Goal: Information Seeking & Learning: Learn about a topic

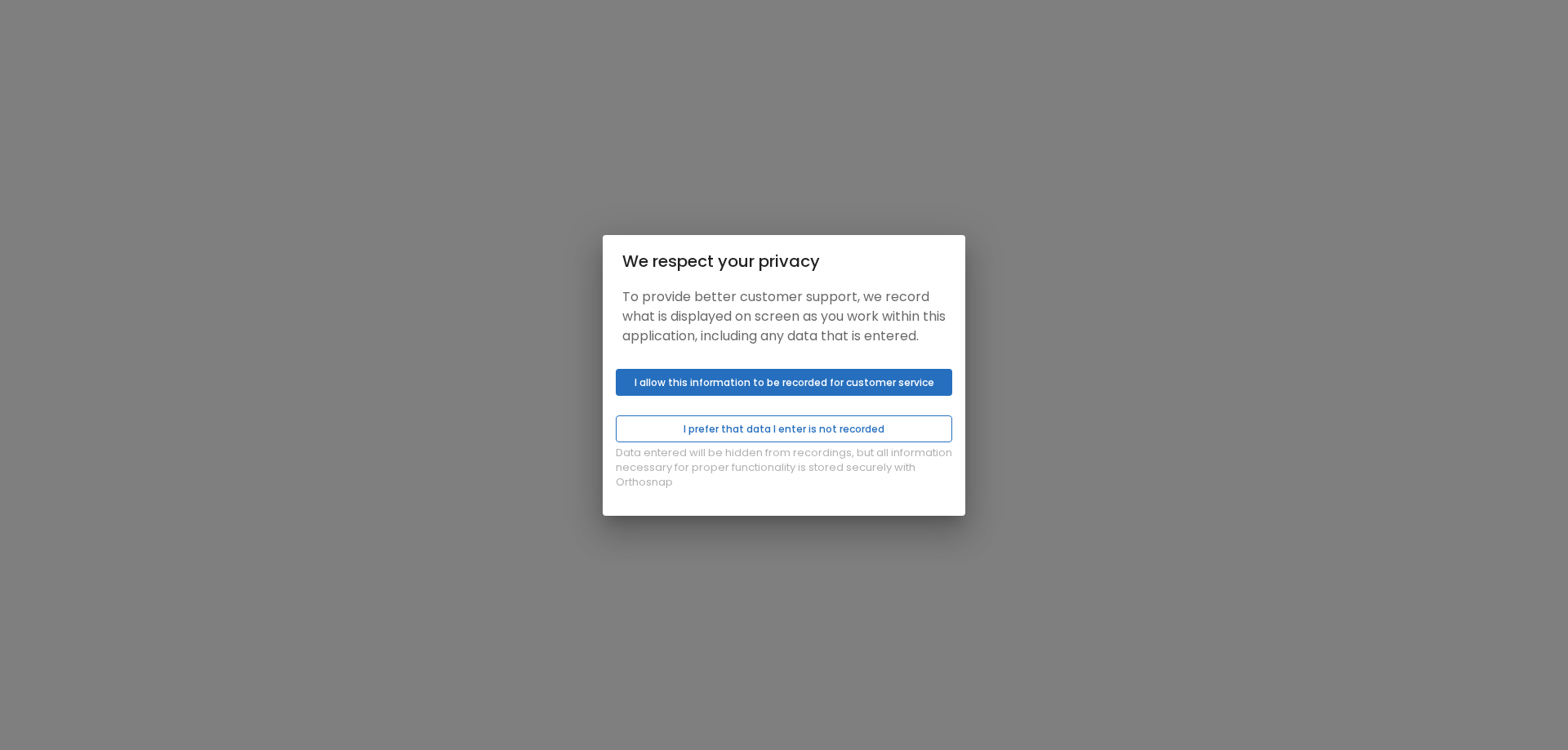
click at [756, 437] on button "I prefer that data I enter is not recorded" at bounding box center [784, 429] width 336 height 27
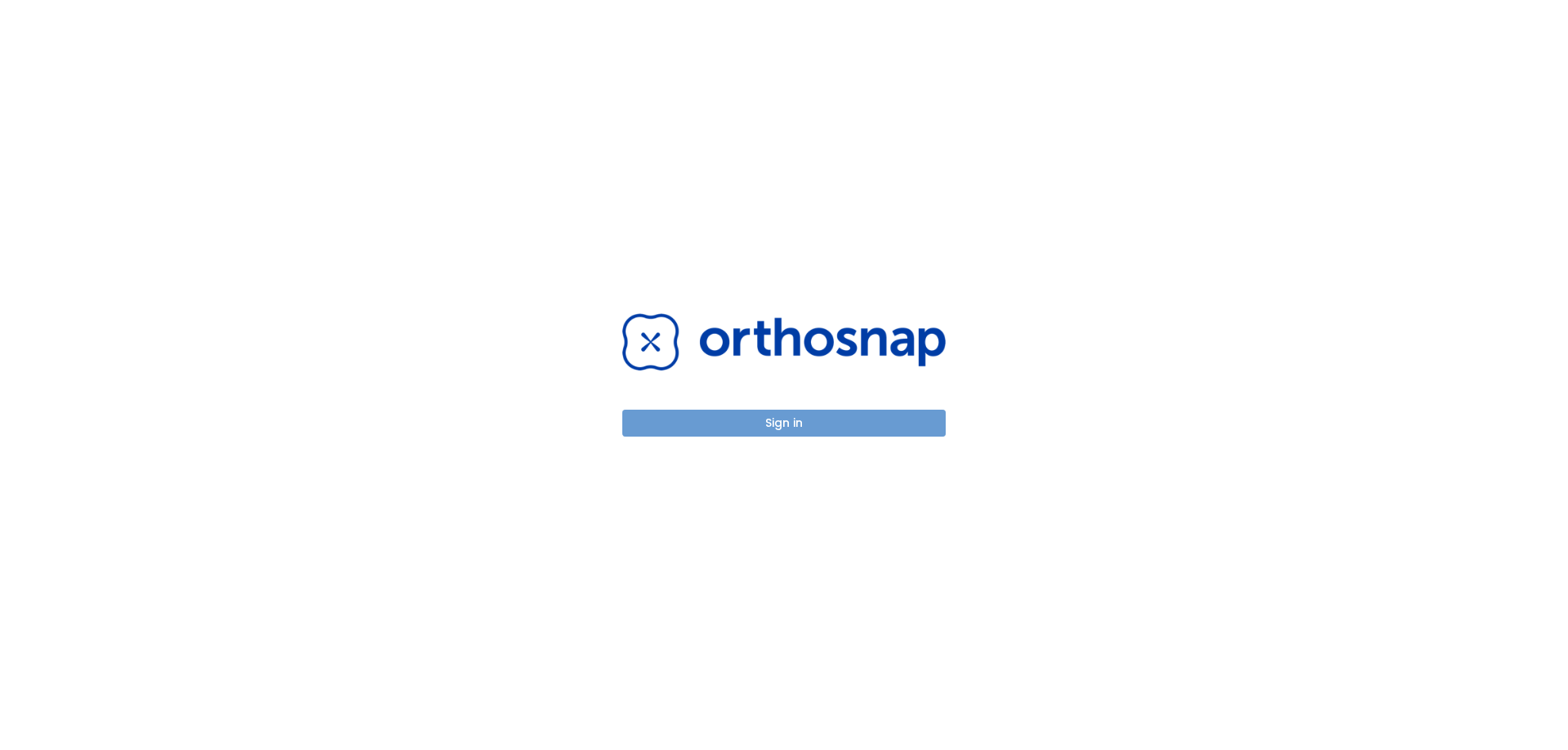
click at [758, 429] on button "Sign in" at bounding box center [784, 423] width 323 height 27
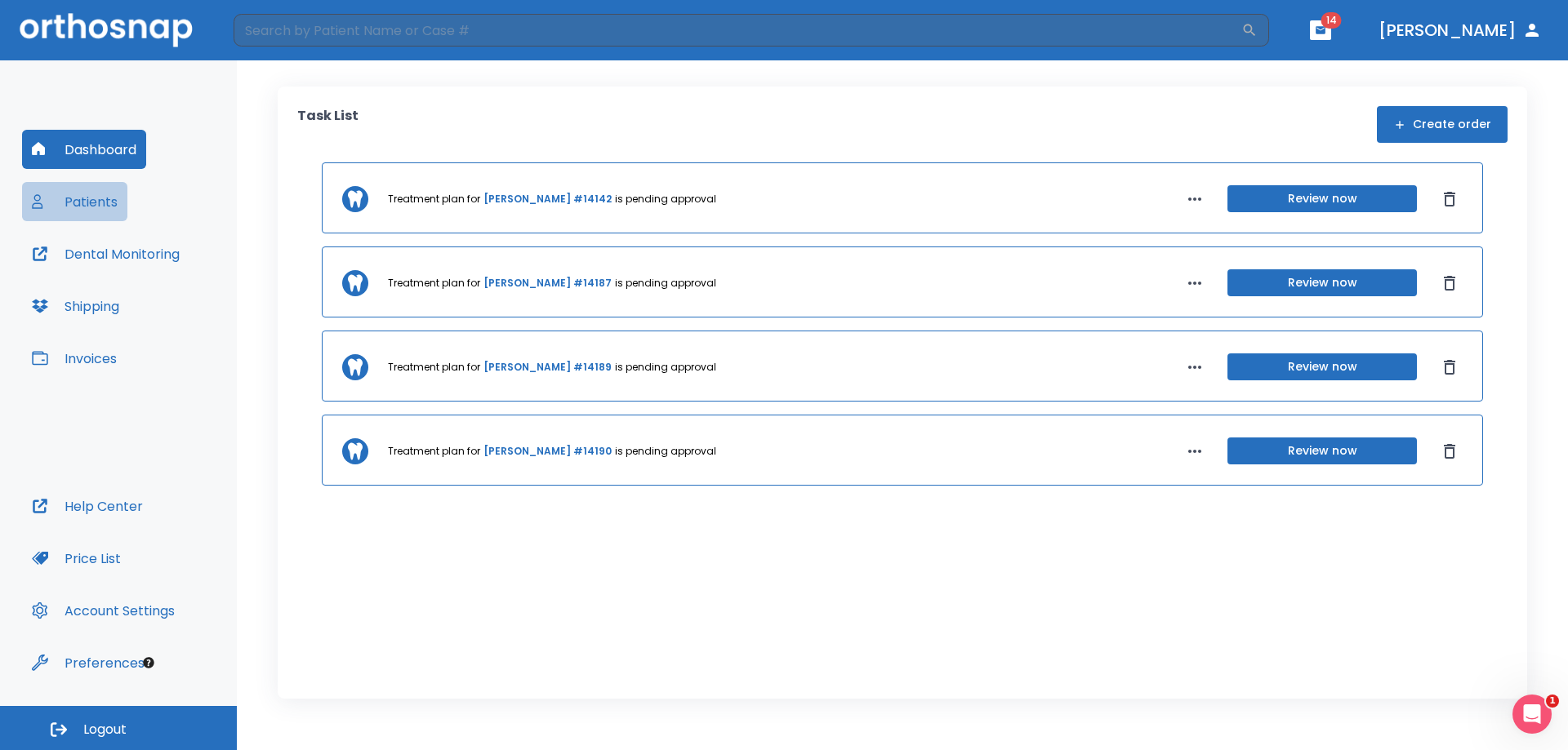
click at [88, 192] on button "Patients" at bounding box center [75, 202] width 106 height 40
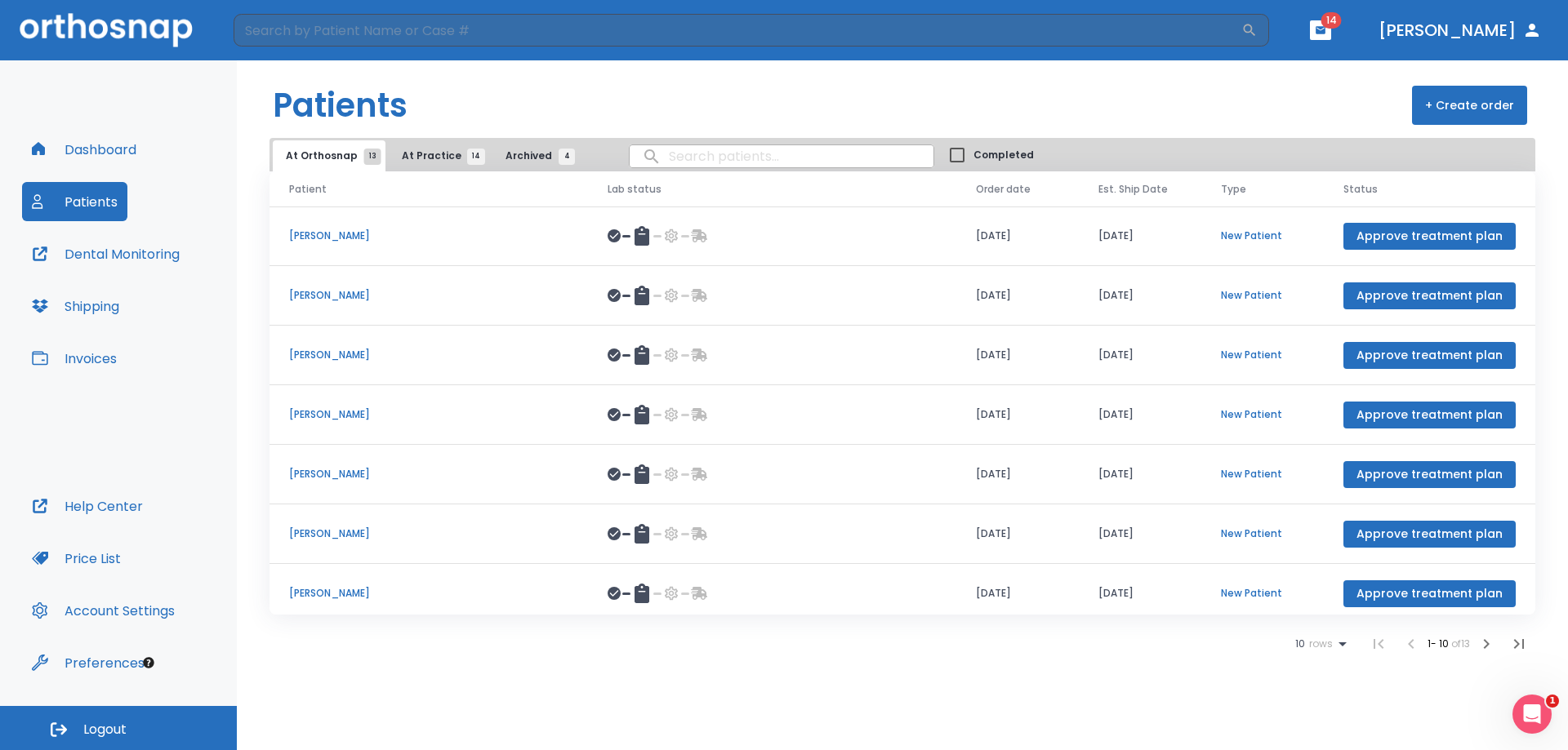
click at [394, 345] on td "Jesse Estrada" at bounding box center [429, 355] width 318 height 59
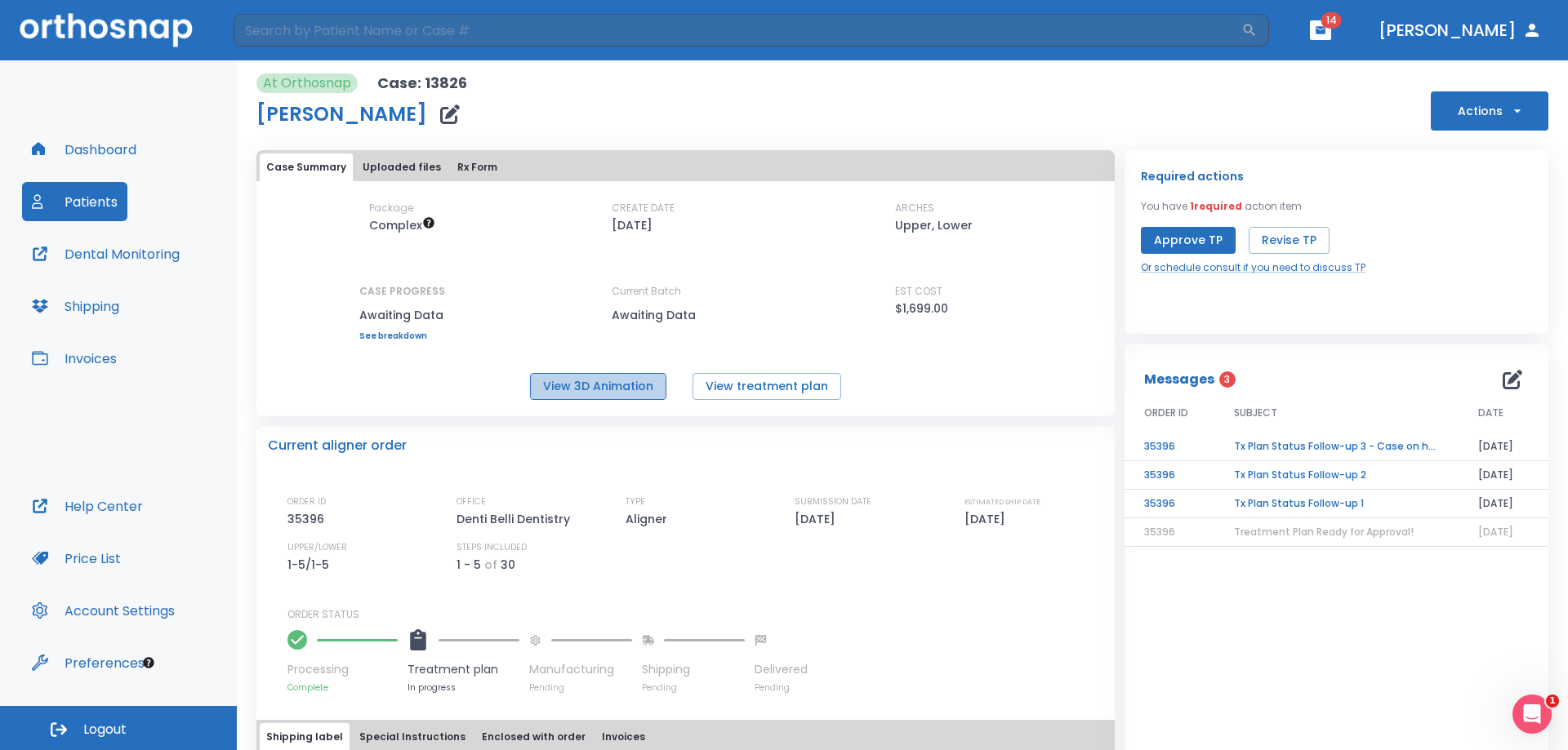
click at [584, 391] on button "View 3D Animation" at bounding box center [598, 387] width 136 height 27
